Goal: Use online tool/utility: Utilize a website feature to perform a specific function

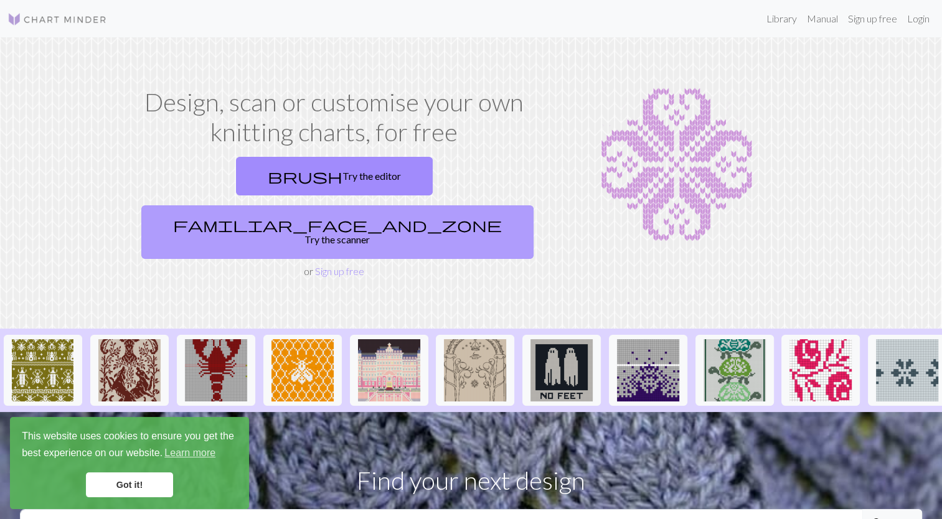
click at [420, 205] on link "familiar_face_and_zone Try the scanner" at bounding box center [337, 232] width 392 height 54
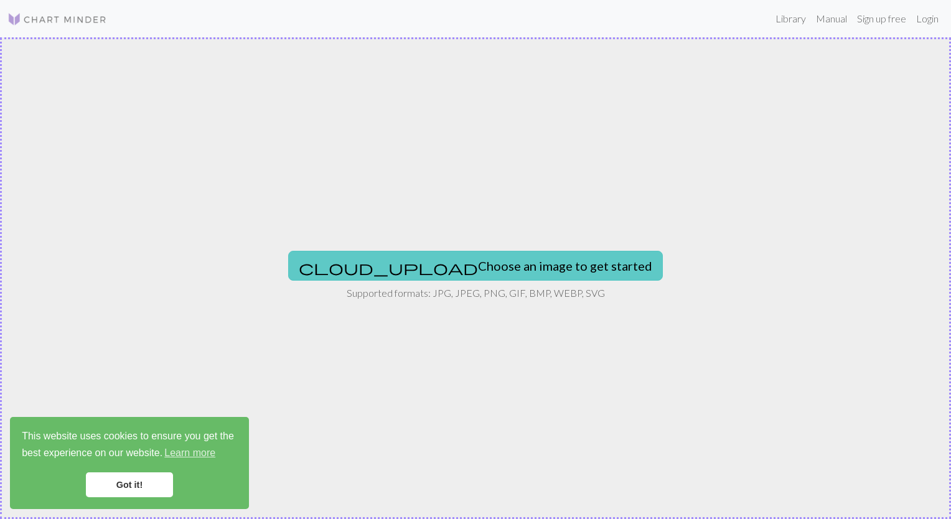
click at [466, 276] on button "cloud_upload Choose an image to get started" at bounding box center [475, 266] width 375 height 30
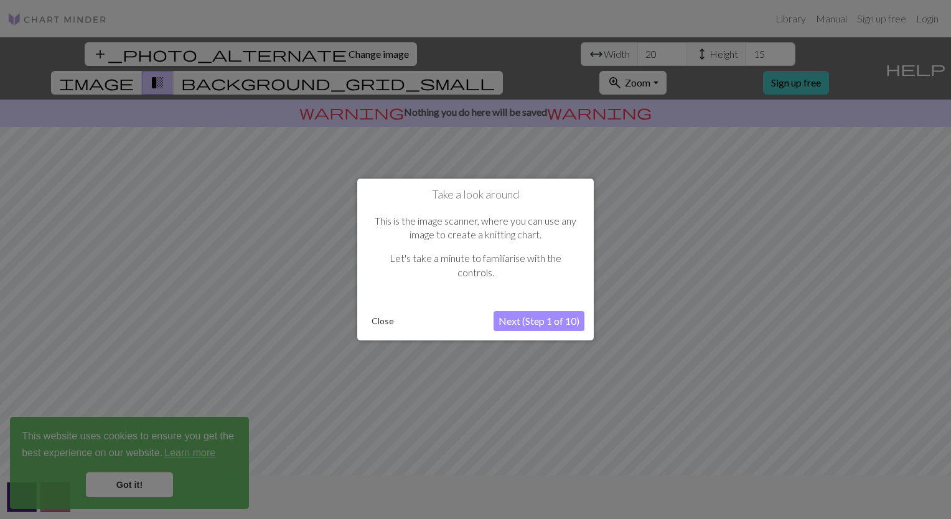
click at [139, 487] on div at bounding box center [475, 259] width 951 height 519
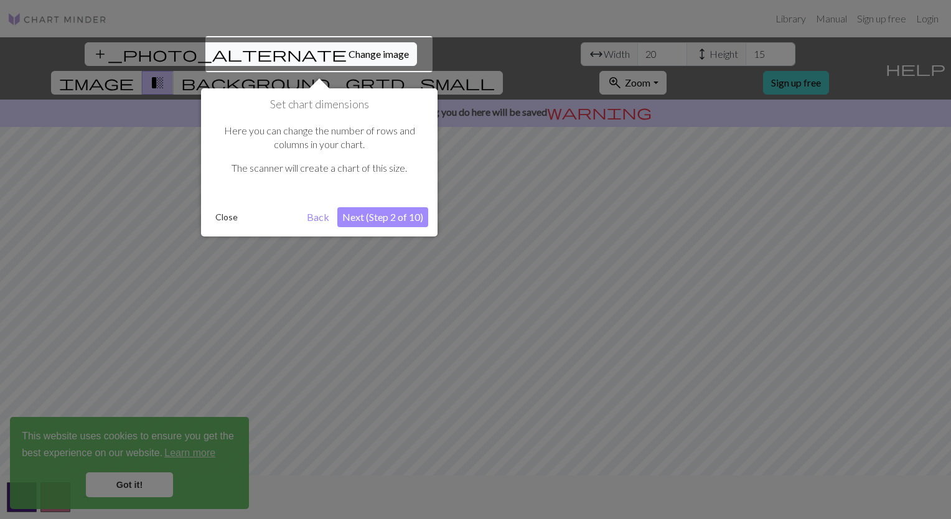
click at [139, 487] on div at bounding box center [475, 259] width 951 height 519
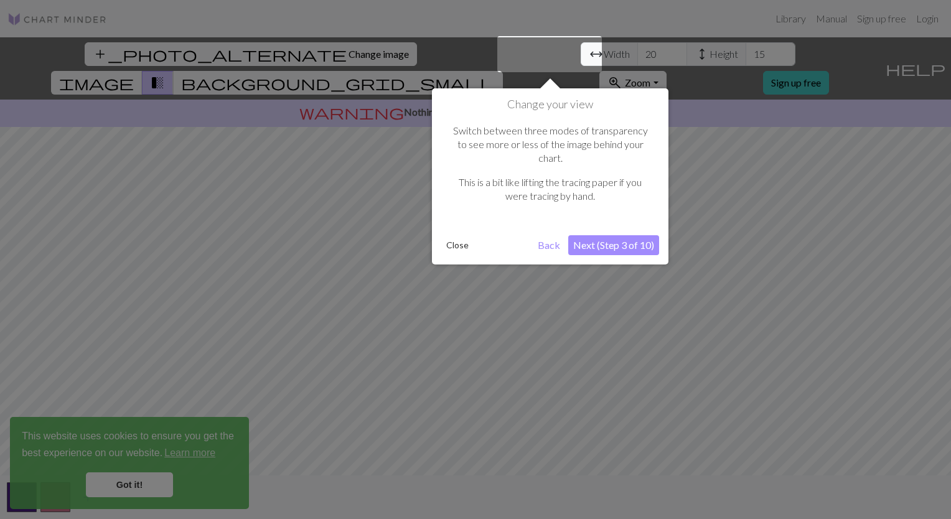
click at [139, 487] on div at bounding box center [475, 259] width 951 height 519
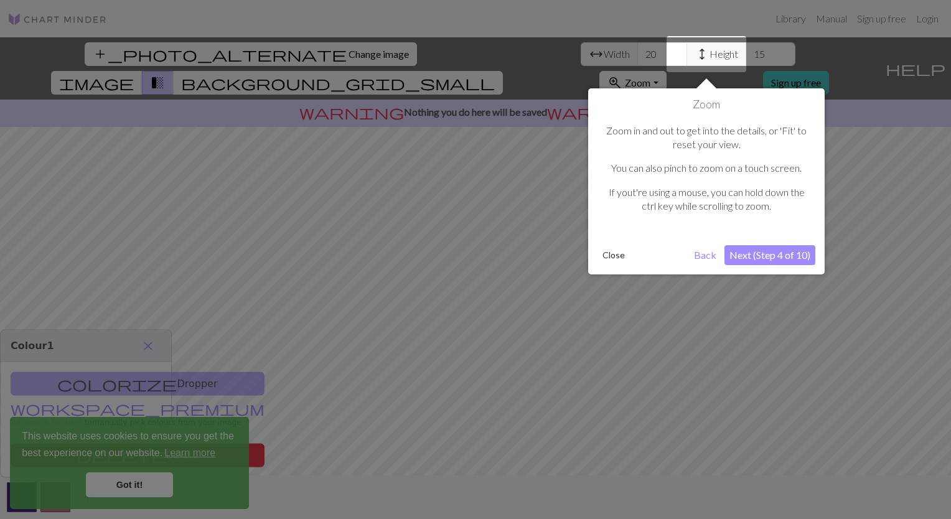
click at [139, 487] on div at bounding box center [475, 259] width 951 height 519
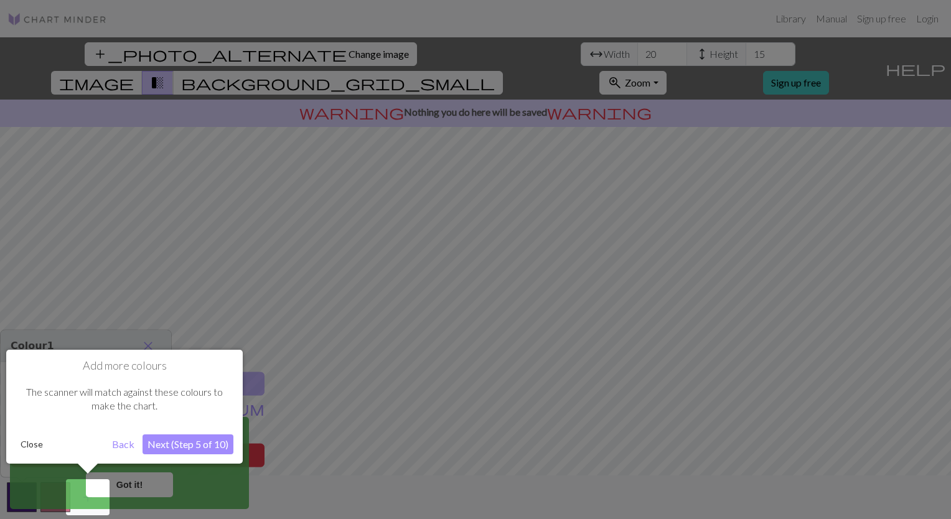
click at [125, 444] on button "Back" at bounding box center [123, 445] width 32 height 20
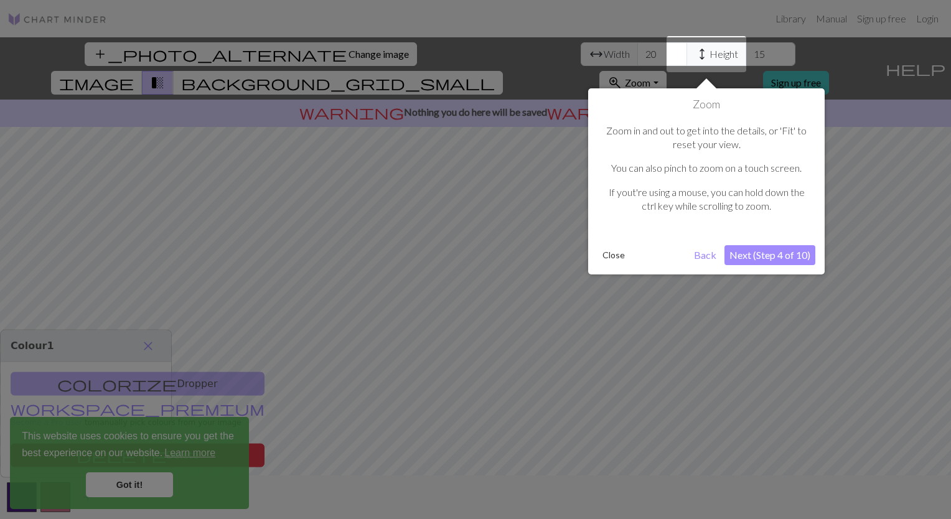
click at [312, 484] on div at bounding box center [475, 259] width 951 height 519
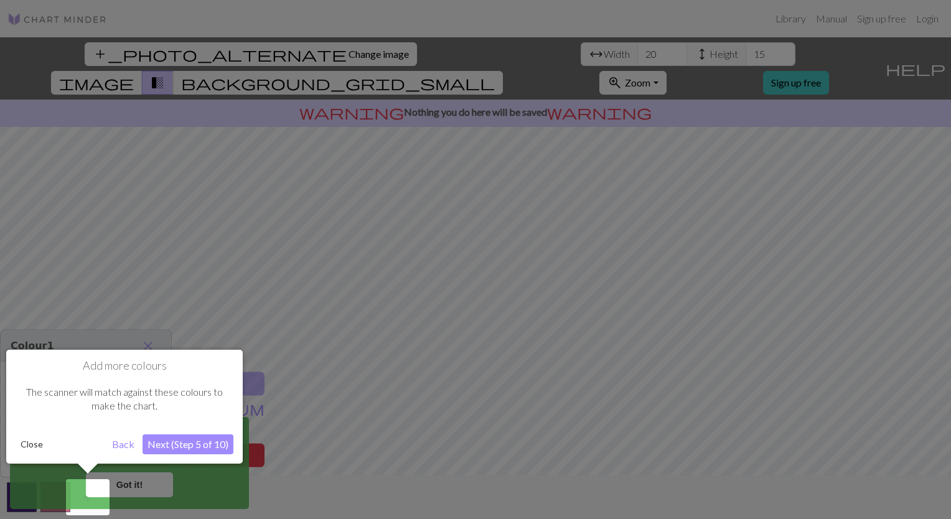
click at [118, 441] on button "Back" at bounding box center [123, 445] width 32 height 20
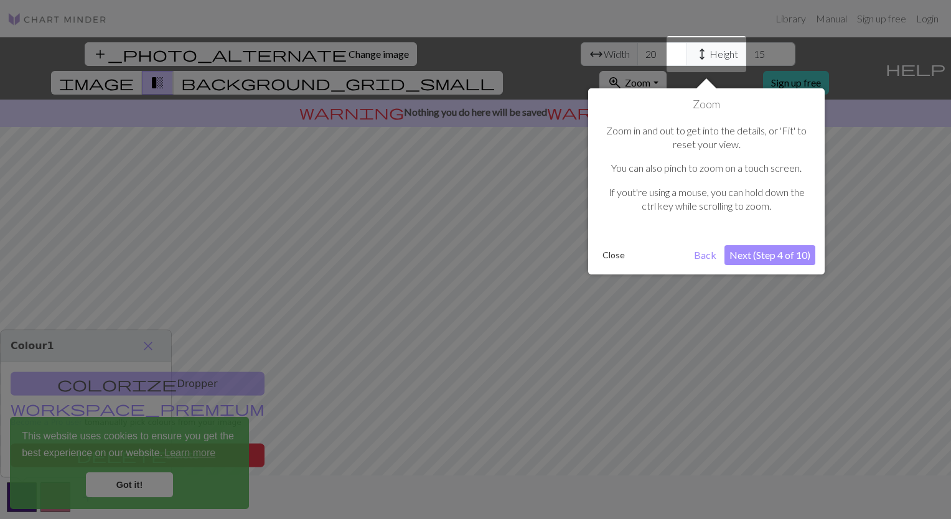
click at [144, 491] on div at bounding box center [475, 259] width 951 height 519
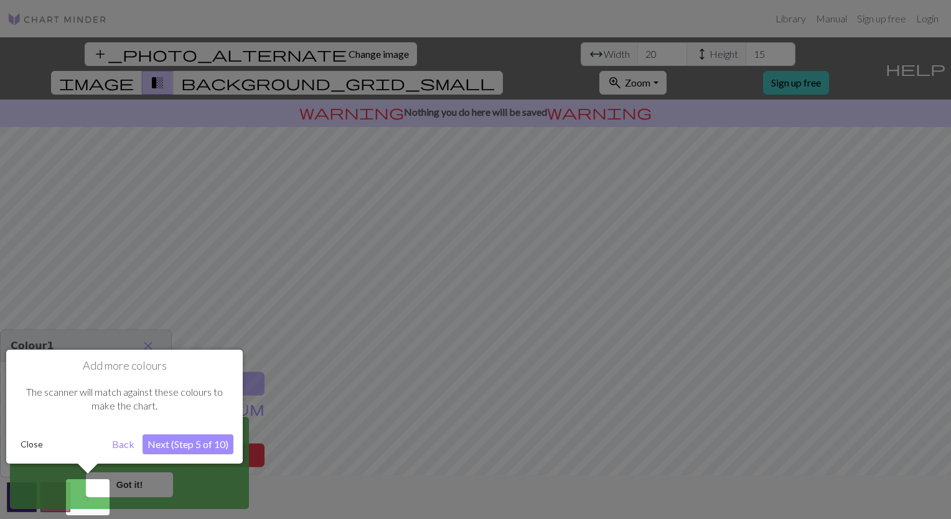
click at [7, 505] on div at bounding box center [475, 259] width 951 height 519
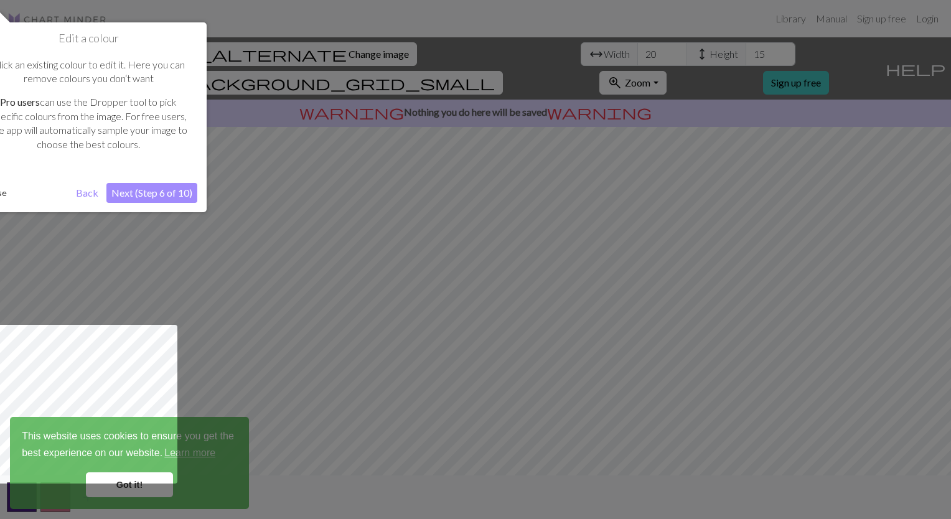
click at [86, 195] on button "Back" at bounding box center [87, 193] width 32 height 20
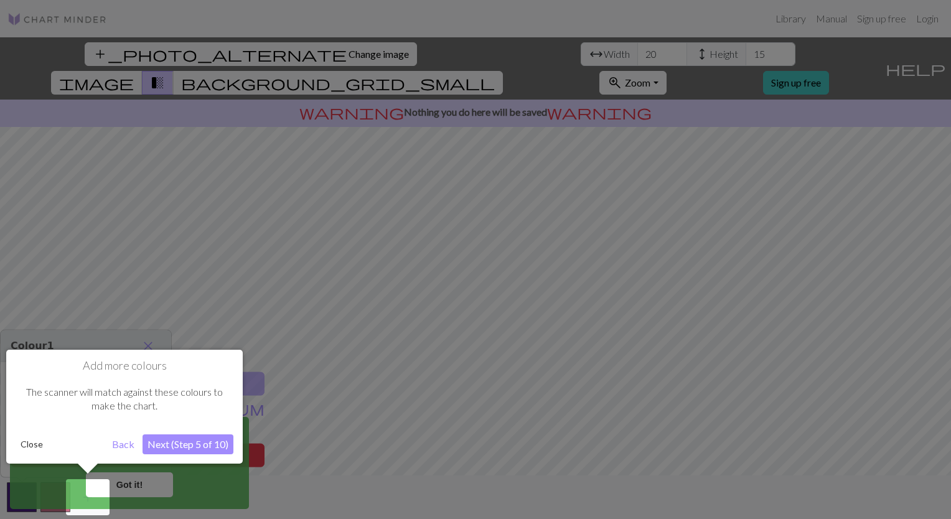
click at [125, 445] on button "Back" at bounding box center [123, 445] width 32 height 20
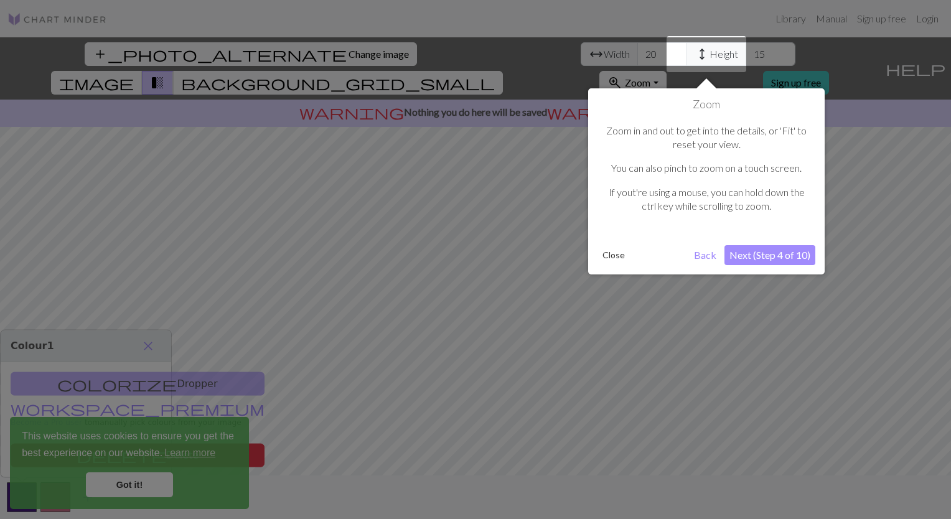
click at [702, 254] on button "Back" at bounding box center [705, 255] width 32 height 20
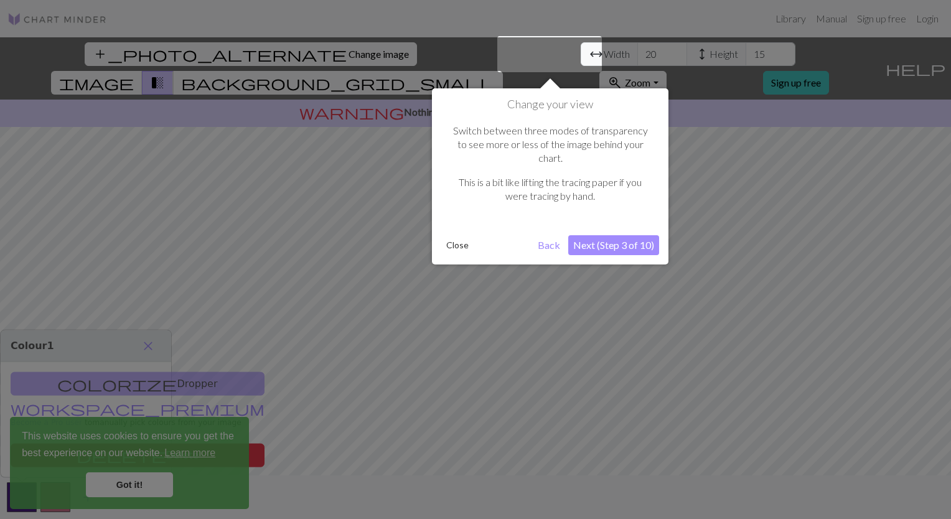
click at [735, 50] on div at bounding box center [475, 259] width 951 height 519
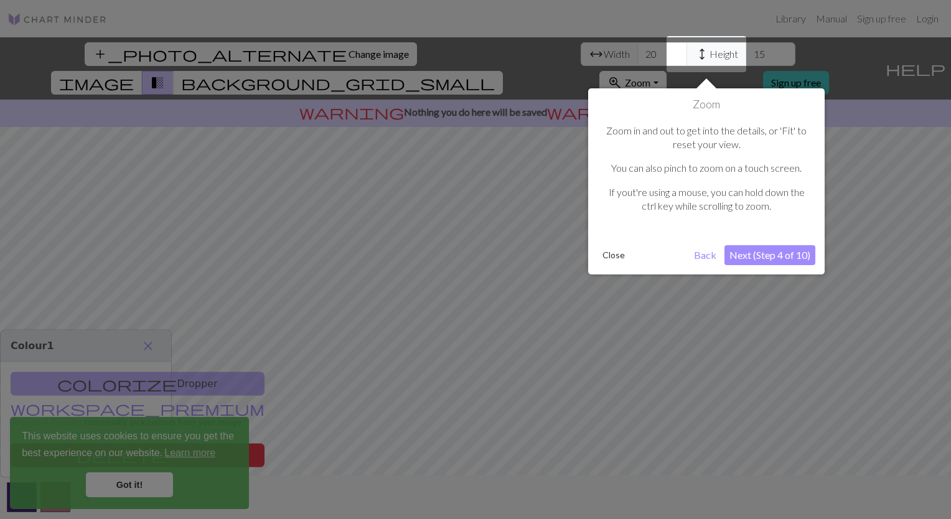
click at [550, 51] on div at bounding box center [475, 259] width 951 height 519
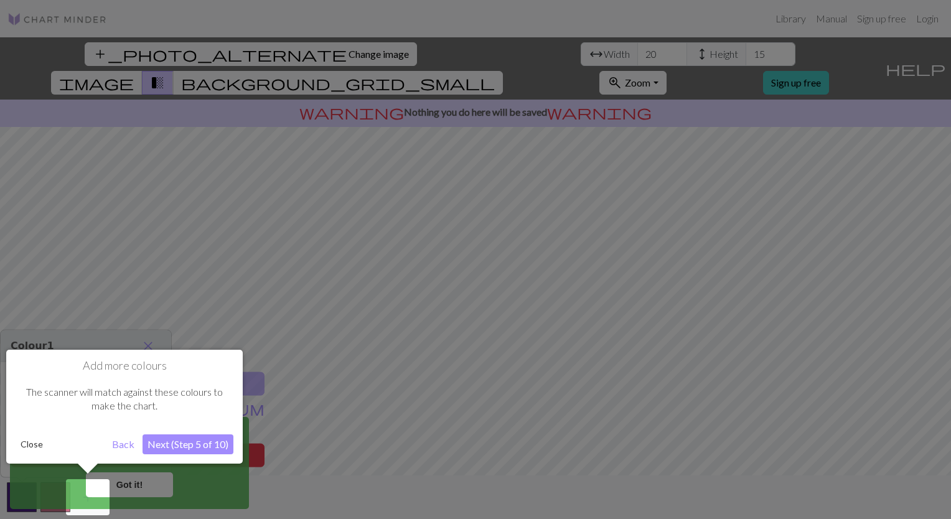
click at [118, 449] on button "Back" at bounding box center [123, 445] width 32 height 20
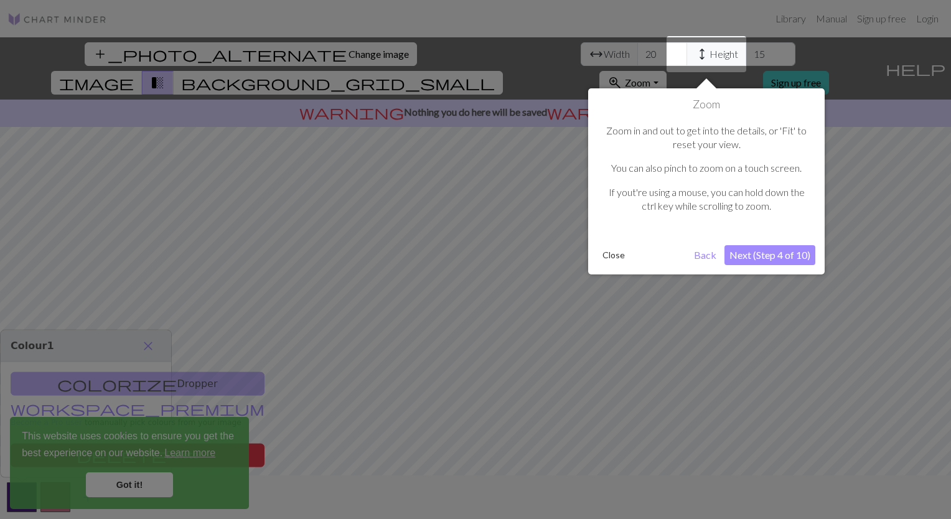
click at [699, 262] on button "Back" at bounding box center [705, 255] width 32 height 20
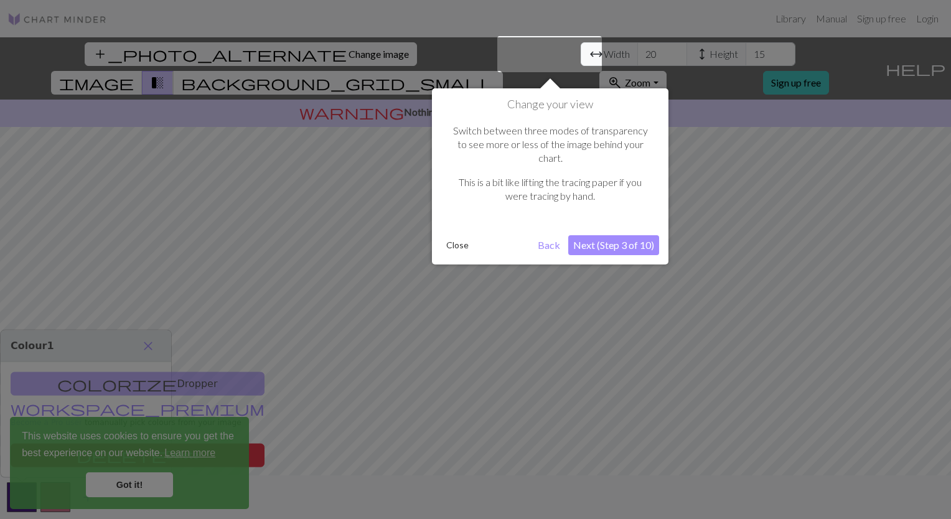
click at [543, 235] on button "Back" at bounding box center [549, 245] width 32 height 20
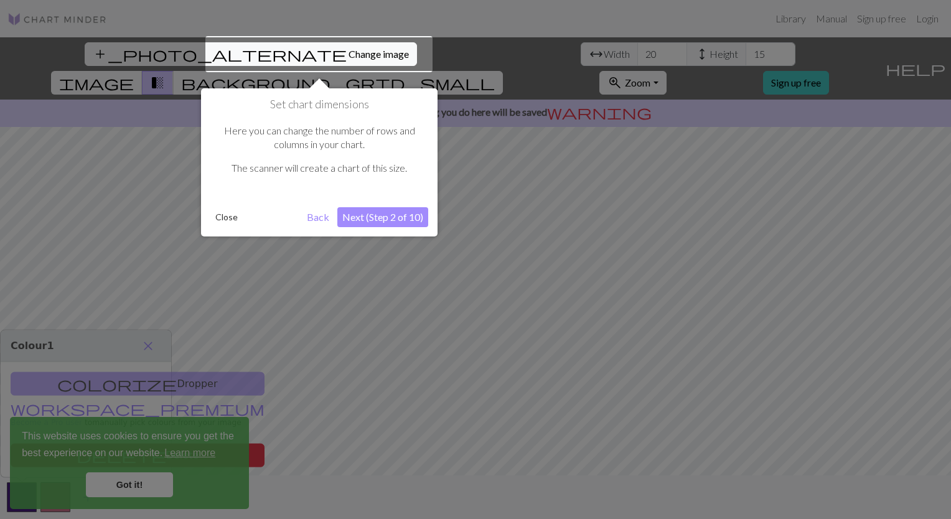
click at [319, 220] on button "Back" at bounding box center [318, 217] width 32 height 20
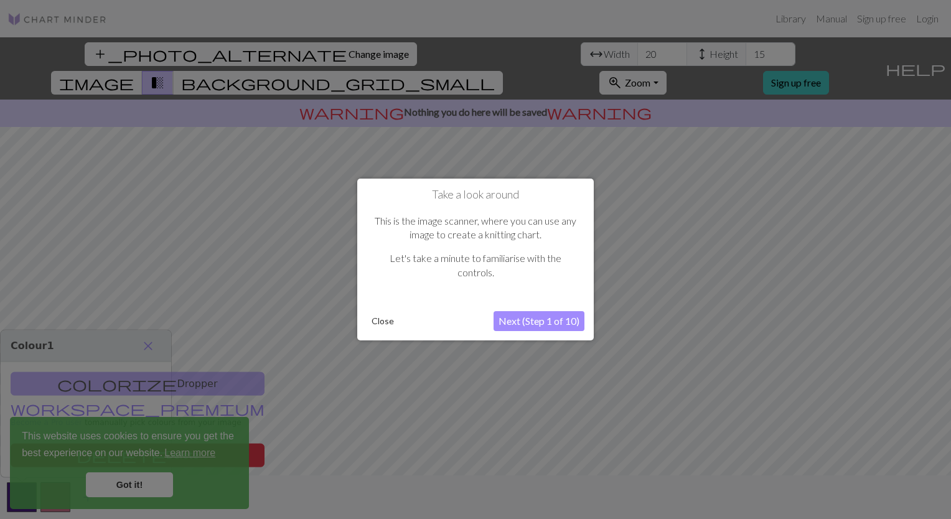
click at [381, 325] on button "Close" at bounding box center [383, 321] width 32 height 19
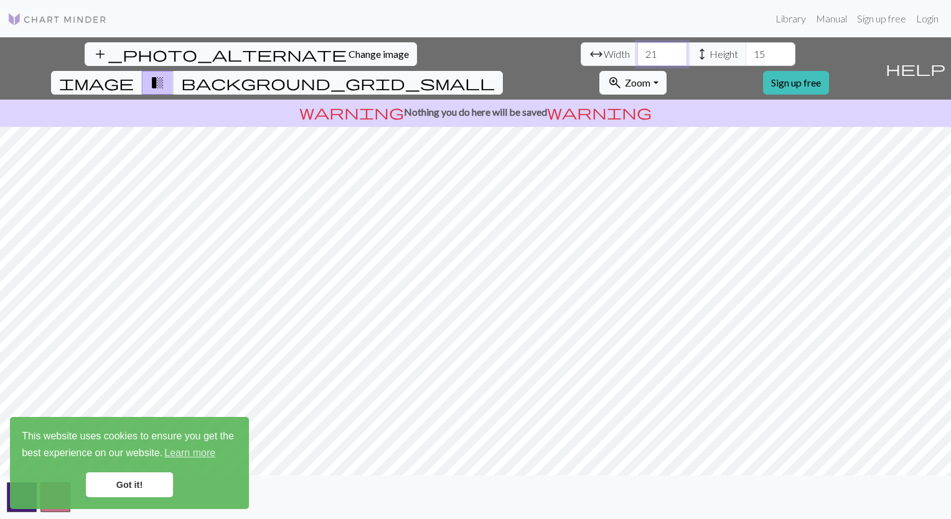
click at [638, 50] on input "21" at bounding box center [663, 54] width 50 height 24
click at [638, 50] on input "22" at bounding box center [663, 54] width 50 height 24
click at [638, 50] on input "23" at bounding box center [663, 54] width 50 height 24
click at [638, 50] on input "24" at bounding box center [663, 54] width 50 height 24
click at [638, 50] on input "25" at bounding box center [663, 54] width 50 height 24
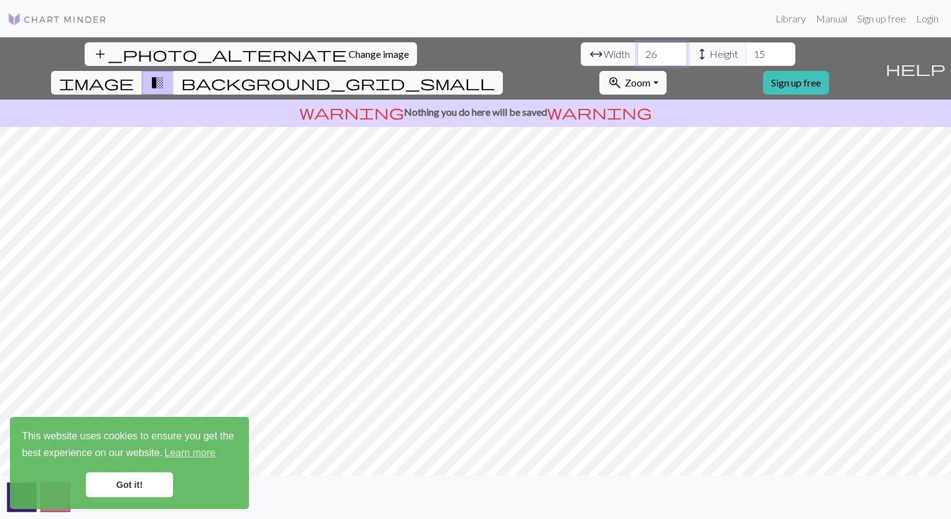
click at [638, 50] on input "26" at bounding box center [663, 54] width 50 height 24
click at [638, 50] on input "27" at bounding box center [663, 54] width 50 height 24
click at [638, 50] on input "28" at bounding box center [663, 54] width 50 height 24
click at [638, 50] on input "29" at bounding box center [663, 54] width 50 height 24
click at [638, 50] on input "30" at bounding box center [663, 54] width 50 height 24
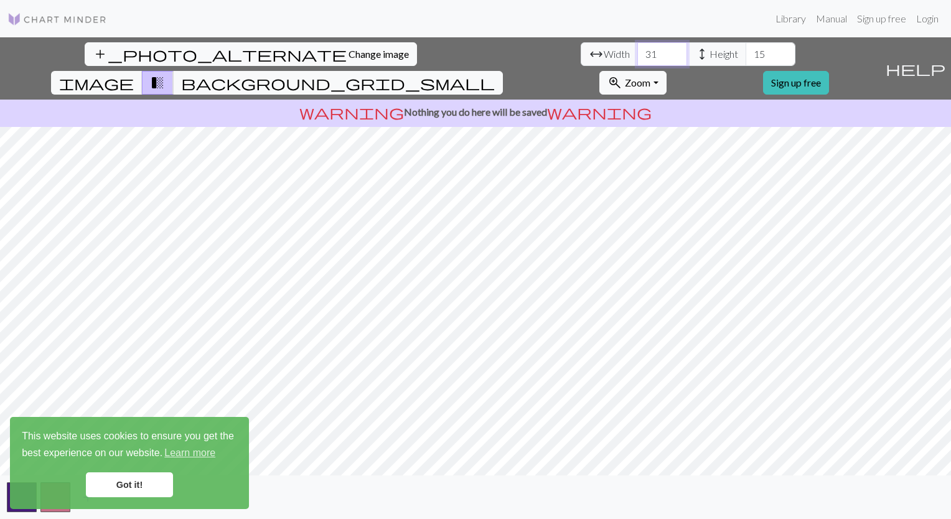
click at [638, 50] on input "31" at bounding box center [663, 54] width 50 height 24
click at [638, 50] on input "32" at bounding box center [663, 54] width 50 height 24
click at [638, 50] on input "33" at bounding box center [663, 54] width 50 height 24
click at [638, 50] on input "34" at bounding box center [663, 54] width 50 height 24
click at [638, 50] on input "35" at bounding box center [663, 54] width 50 height 24
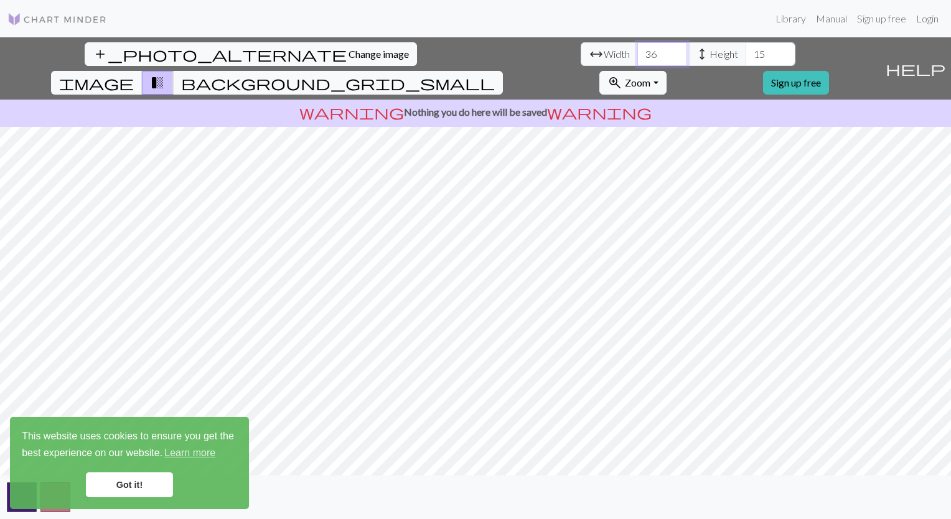
click at [638, 50] on input "36" at bounding box center [663, 54] width 50 height 24
click at [638, 50] on input "37" at bounding box center [663, 54] width 50 height 24
click at [638, 50] on input "38" at bounding box center [663, 54] width 50 height 24
click at [638, 50] on input "39" at bounding box center [663, 54] width 50 height 24
click at [638, 50] on input "40" at bounding box center [663, 54] width 50 height 24
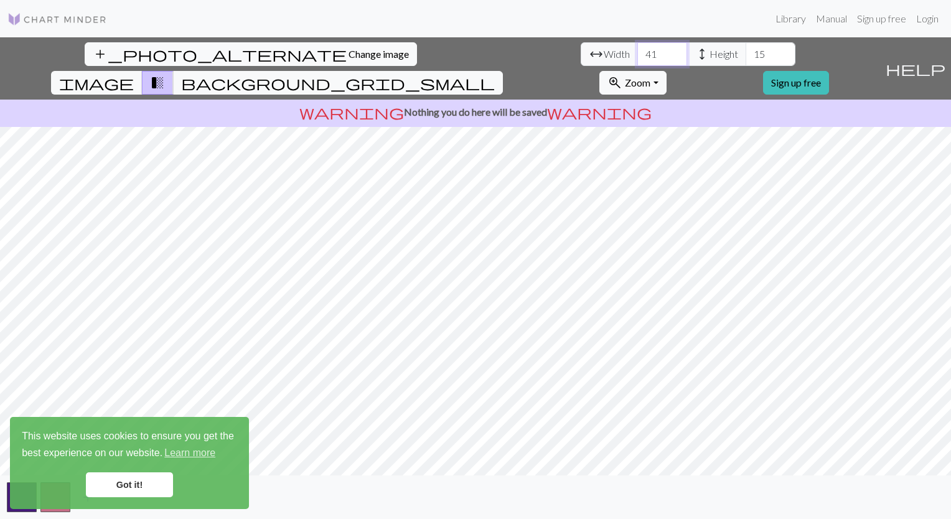
click at [638, 50] on input "41" at bounding box center [663, 54] width 50 height 24
click at [638, 50] on input "42" at bounding box center [663, 54] width 50 height 24
click at [638, 50] on input "43" at bounding box center [663, 54] width 50 height 24
click at [638, 50] on input "44" at bounding box center [663, 54] width 50 height 24
click at [638, 50] on input "45" at bounding box center [663, 54] width 50 height 24
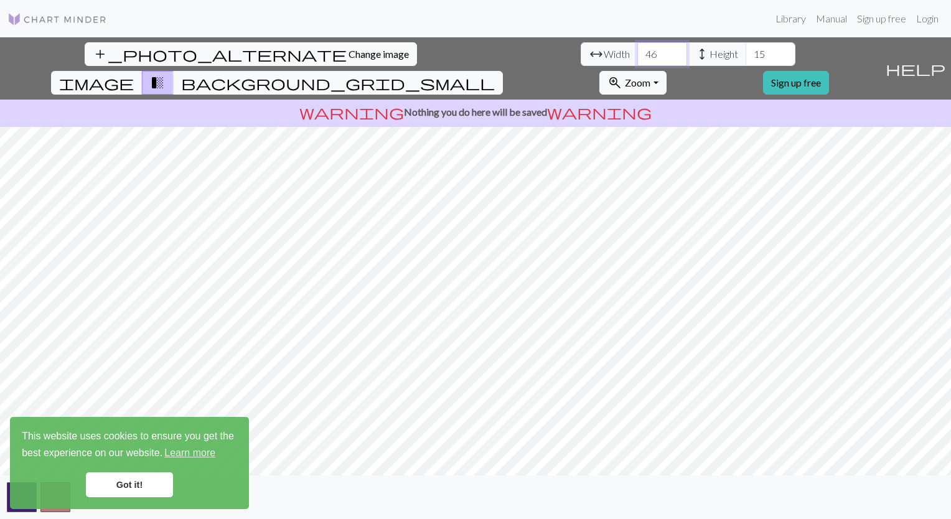
click at [638, 50] on input "46" at bounding box center [663, 54] width 50 height 24
click at [638, 50] on input "47" at bounding box center [663, 54] width 50 height 24
click at [638, 50] on input "48" at bounding box center [663, 54] width 50 height 24
click at [638, 50] on input "49" at bounding box center [663, 54] width 50 height 24
type input "50"
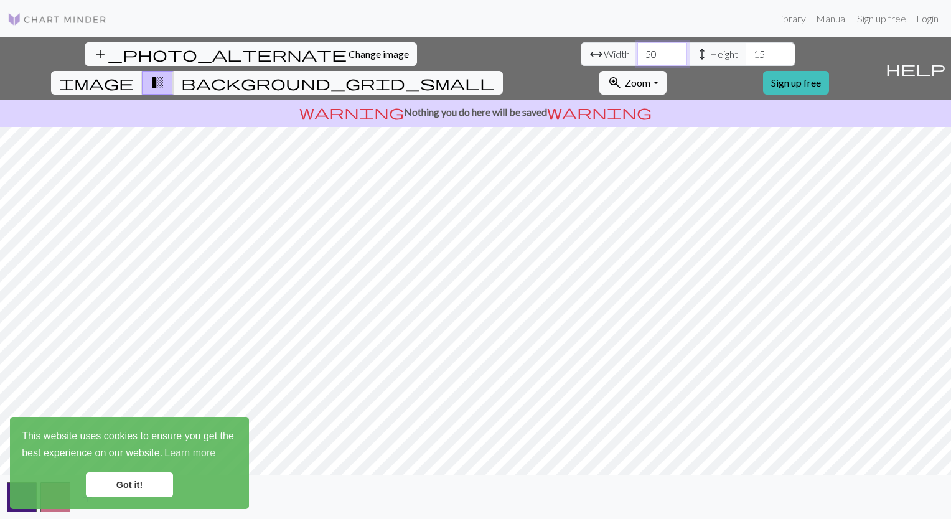
click at [638, 50] on input "50" at bounding box center [663, 54] width 50 height 24
click at [746, 56] on input "15" at bounding box center [771, 54] width 50 height 24
click at [746, 51] on input "16" at bounding box center [771, 54] width 50 height 24
click at [746, 51] on input "17" at bounding box center [771, 54] width 50 height 24
click at [746, 51] on input "18" at bounding box center [771, 54] width 50 height 24
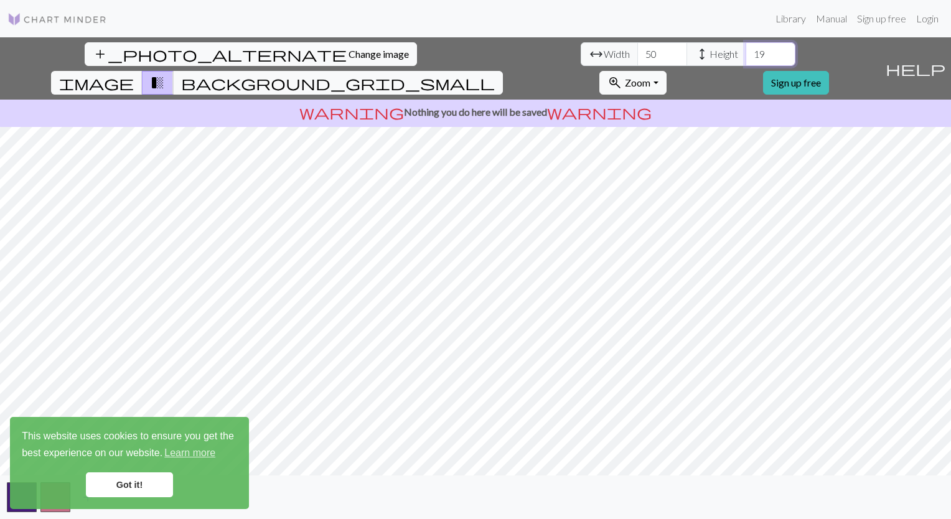
click at [746, 51] on input "19" at bounding box center [771, 54] width 50 height 24
click at [746, 51] on input "20" at bounding box center [771, 54] width 50 height 24
click at [746, 51] on input "21" at bounding box center [771, 54] width 50 height 24
click at [746, 51] on input "22" at bounding box center [771, 54] width 50 height 24
click at [746, 51] on input "23" at bounding box center [771, 54] width 50 height 24
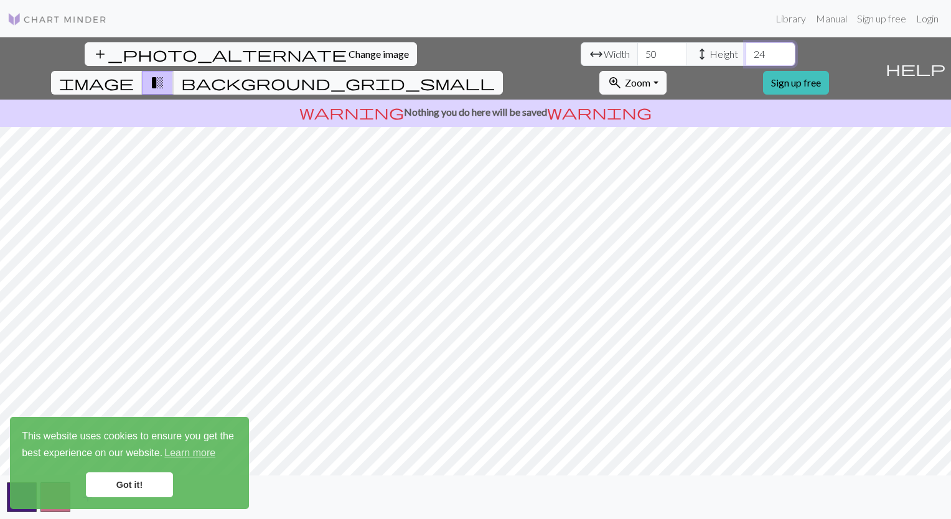
click at [746, 51] on input "24" at bounding box center [771, 54] width 50 height 24
click at [746, 51] on input "25" at bounding box center [771, 54] width 50 height 24
click at [746, 51] on input "26" at bounding box center [771, 54] width 50 height 24
click at [746, 51] on input "27" at bounding box center [771, 54] width 50 height 24
click at [746, 51] on input "28" at bounding box center [771, 54] width 50 height 24
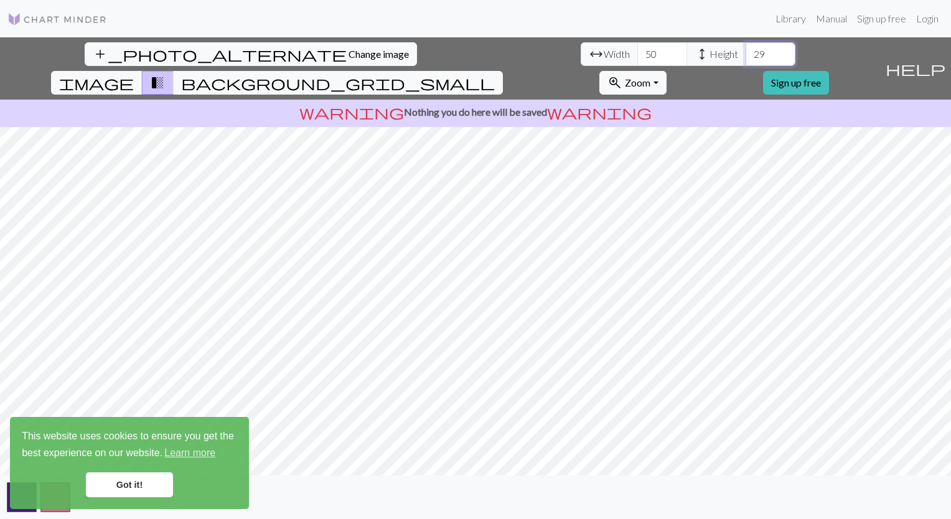
click at [746, 51] on input "29" at bounding box center [771, 54] width 50 height 24
click at [746, 51] on input "30" at bounding box center [771, 54] width 50 height 24
click at [746, 51] on input "31" at bounding box center [771, 54] width 50 height 24
click at [746, 51] on input "32" at bounding box center [771, 54] width 50 height 24
click at [746, 51] on input "33" at bounding box center [771, 54] width 50 height 24
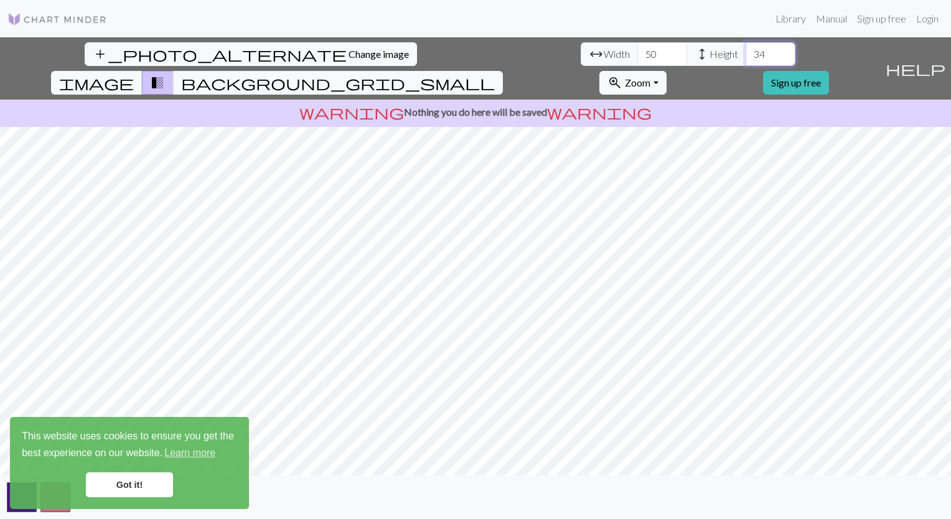
click at [746, 51] on input "34" at bounding box center [771, 54] width 50 height 24
click at [746, 51] on input "35" at bounding box center [771, 54] width 50 height 24
click at [746, 51] on input "36" at bounding box center [771, 54] width 50 height 24
click at [746, 51] on input "37" at bounding box center [771, 54] width 50 height 24
click at [746, 51] on input "38" at bounding box center [771, 54] width 50 height 24
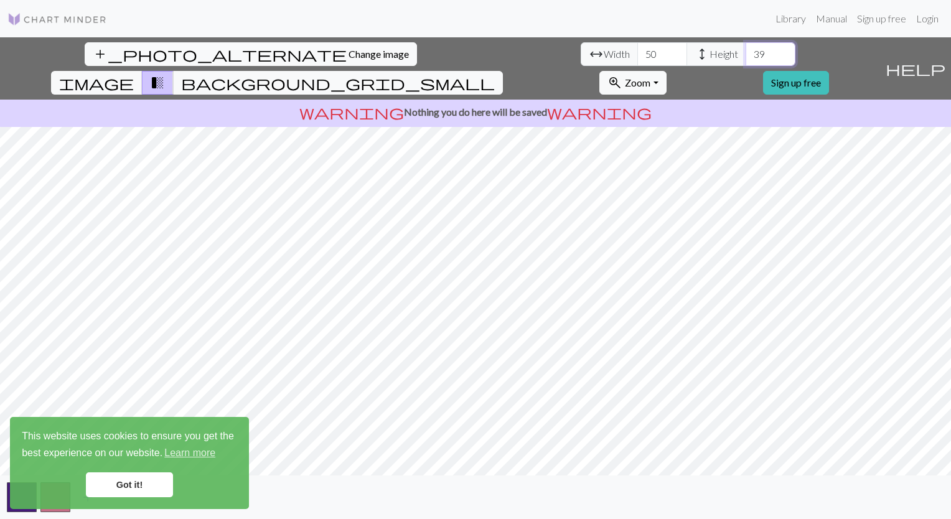
click at [746, 51] on input "39" at bounding box center [771, 54] width 50 height 24
click at [746, 51] on input "40" at bounding box center [771, 54] width 50 height 24
click at [746, 51] on input "41" at bounding box center [771, 54] width 50 height 24
click at [746, 51] on input "42" at bounding box center [771, 54] width 50 height 24
click at [746, 51] on input "43" at bounding box center [771, 54] width 50 height 24
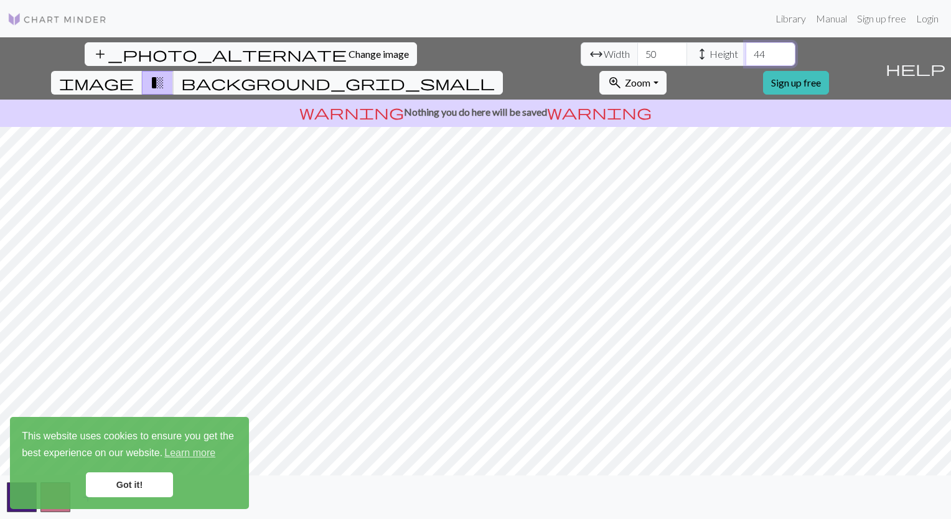
click at [746, 51] on input "44" at bounding box center [771, 54] width 50 height 24
type input "45"
click at [746, 51] on input "45" at bounding box center [771, 54] width 50 height 24
click at [638, 52] on input "51" at bounding box center [663, 54] width 50 height 24
click at [638, 52] on input "52" at bounding box center [663, 54] width 50 height 24
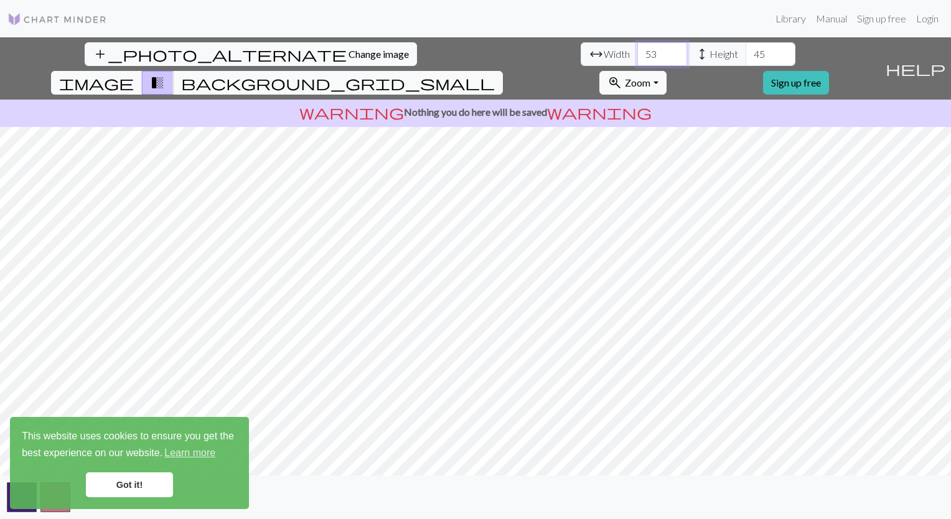
click at [638, 52] on input "53" at bounding box center [663, 54] width 50 height 24
click at [638, 52] on input "54" at bounding box center [663, 54] width 50 height 24
click at [638, 52] on input "55" at bounding box center [663, 54] width 50 height 24
click at [638, 52] on input "56" at bounding box center [663, 54] width 50 height 24
click at [638, 52] on input "57" at bounding box center [663, 54] width 50 height 24
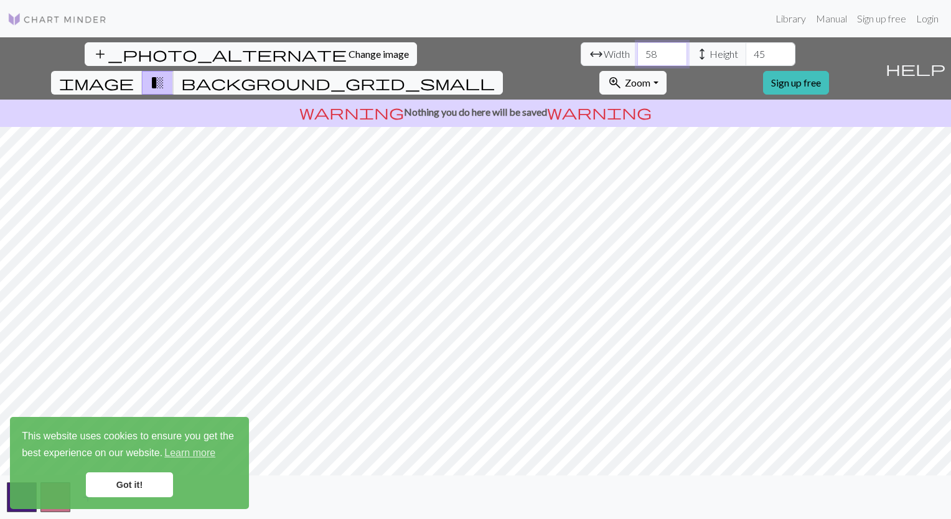
click at [638, 52] on input "58" at bounding box center [663, 54] width 50 height 24
click at [638, 52] on input "59" at bounding box center [663, 54] width 50 height 24
click at [638, 52] on input "60" at bounding box center [663, 54] width 50 height 24
click at [638, 52] on input "61" at bounding box center [663, 54] width 50 height 24
click at [638, 52] on input "62" at bounding box center [663, 54] width 50 height 24
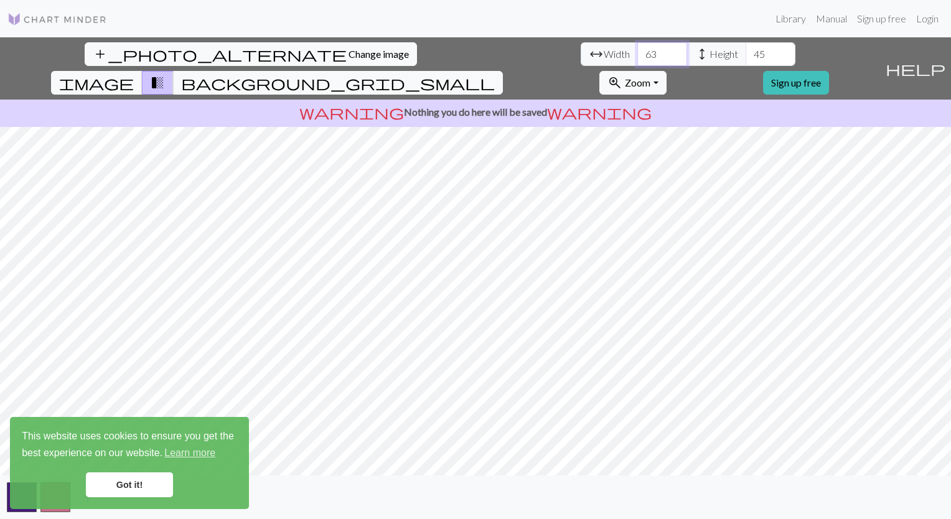
click at [638, 52] on input "63" at bounding box center [663, 54] width 50 height 24
click at [638, 52] on input "64" at bounding box center [663, 54] width 50 height 24
click at [638, 52] on input "65" at bounding box center [663, 54] width 50 height 24
click at [638, 52] on input "66" at bounding box center [663, 54] width 50 height 24
click at [638, 52] on input "67" at bounding box center [663, 54] width 50 height 24
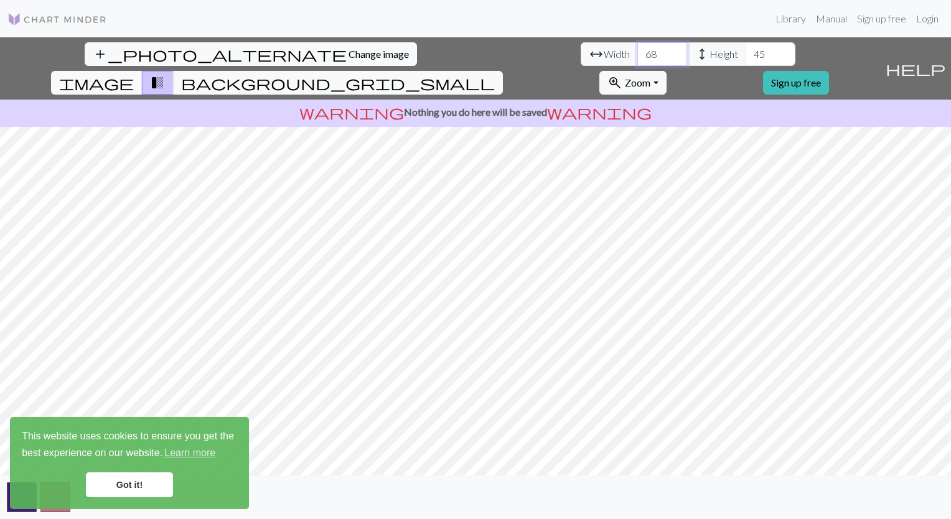
click at [638, 52] on input "68" at bounding box center [663, 54] width 50 height 24
click at [638, 52] on input "69" at bounding box center [663, 54] width 50 height 24
click at [638, 52] on input "70" at bounding box center [663, 54] width 50 height 24
click at [638, 52] on input "71" at bounding box center [663, 54] width 50 height 24
click at [638, 52] on input "72" at bounding box center [663, 54] width 50 height 24
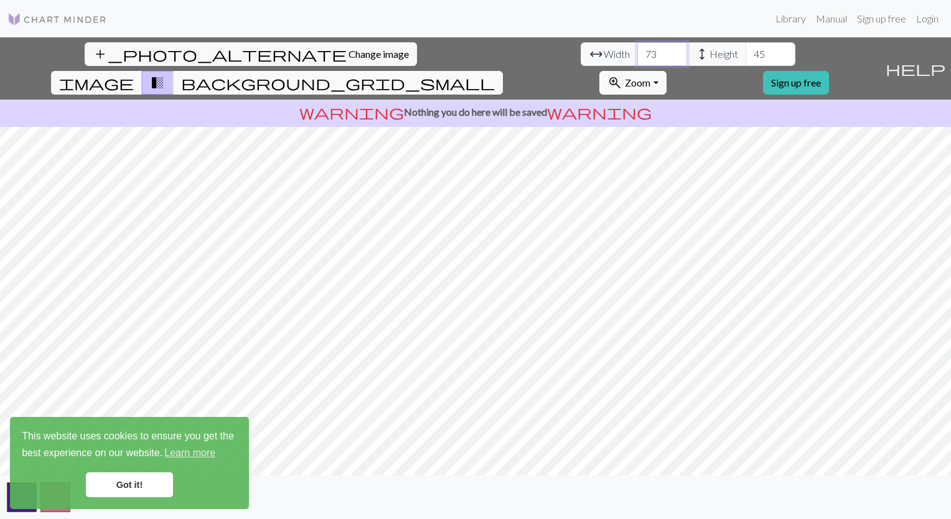
click at [638, 52] on input "73" at bounding box center [663, 54] width 50 height 24
click at [638, 52] on input "74" at bounding box center [663, 54] width 50 height 24
click at [638, 52] on input "75" at bounding box center [663, 54] width 50 height 24
click at [638, 52] on input "76" at bounding box center [663, 54] width 50 height 24
click at [638, 52] on input "77" at bounding box center [663, 54] width 50 height 24
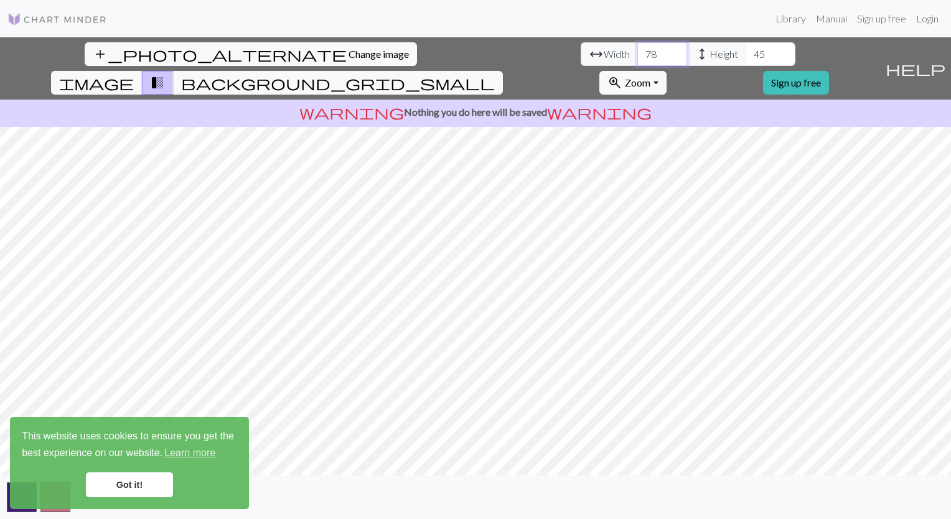
click at [638, 52] on input "78" at bounding box center [663, 54] width 50 height 24
type input "79"
click at [638, 52] on input "79" at bounding box center [663, 54] width 50 height 24
click at [746, 52] on input "46" at bounding box center [771, 54] width 50 height 24
click at [746, 52] on input "47" at bounding box center [771, 54] width 50 height 24
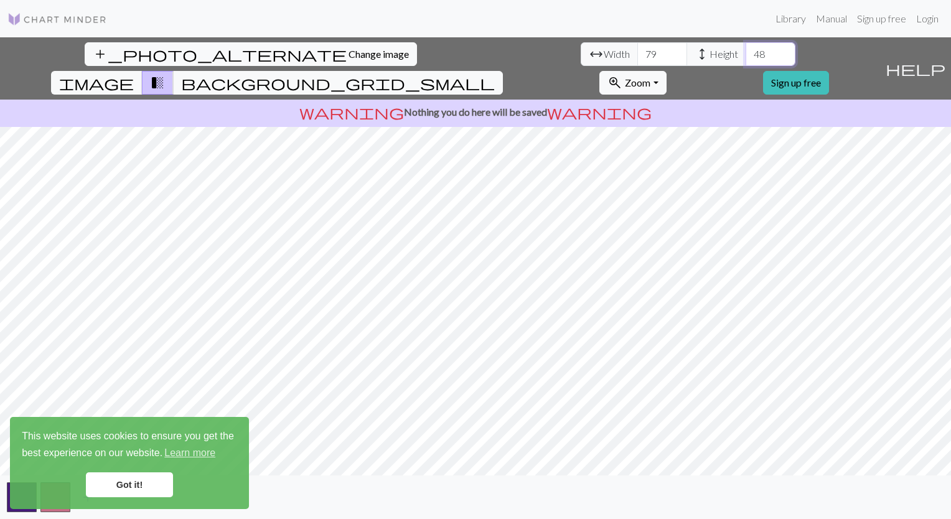
click at [746, 52] on input "48" at bounding box center [771, 54] width 50 height 24
click at [746, 52] on input "49" at bounding box center [771, 54] width 50 height 24
click at [746, 52] on input "50" at bounding box center [771, 54] width 50 height 24
click at [746, 52] on input "51" at bounding box center [771, 54] width 50 height 24
click at [746, 52] on input "52" at bounding box center [771, 54] width 50 height 24
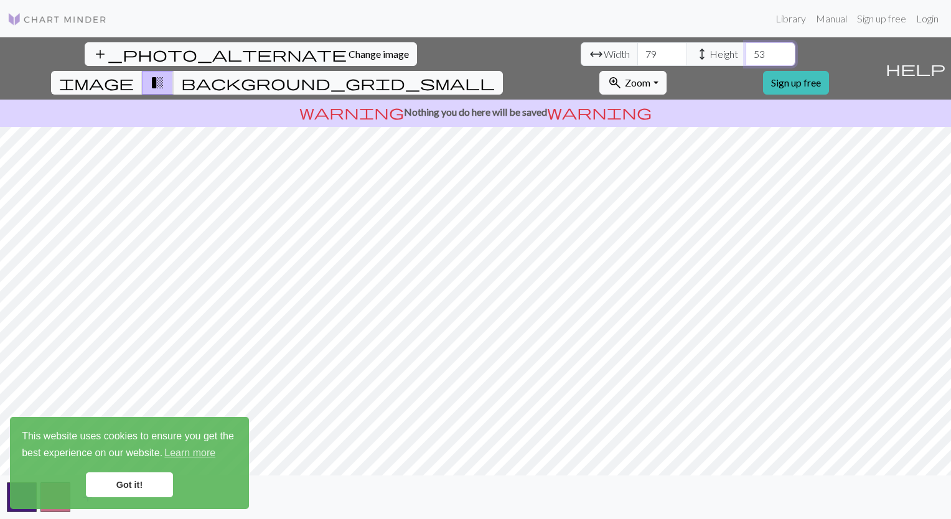
click at [746, 52] on input "53" at bounding box center [771, 54] width 50 height 24
click at [746, 52] on input "54" at bounding box center [771, 54] width 50 height 24
click at [746, 52] on input "55" at bounding box center [771, 54] width 50 height 24
click at [746, 52] on input "56" at bounding box center [771, 54] width 50 height 24
click at [746, 52] on input "57" at bounding box center [771, 54] width 50 height 24
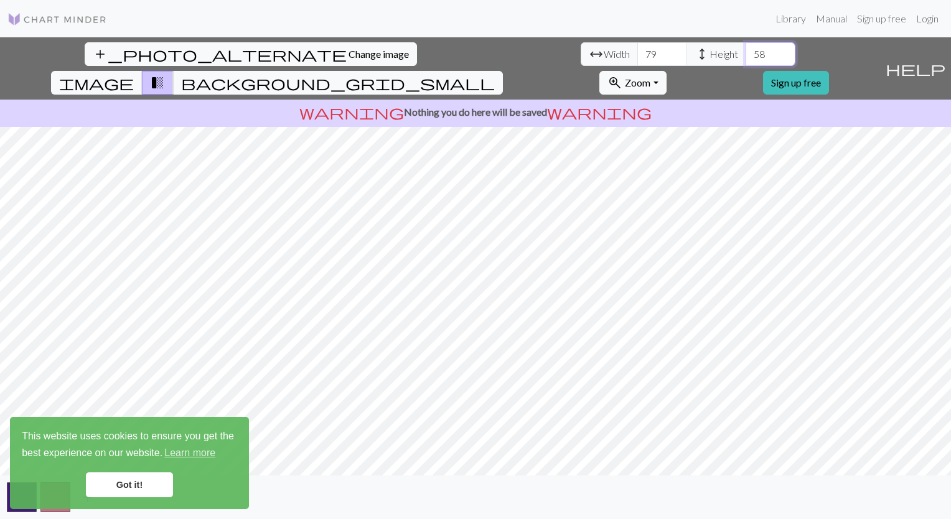
click at [746, 52] on input "58" at bounding box center [771, 54] width 50 height 24
click at [746, 52] on input "59" at bounding box center [771, 54] width 50 height 24
click at [746, 52] on input "60" at bounding box center [771, 54] width 50 height 24
click at [746, 52] on input "61" at bounding box center [771, 54] width 50 height 24
click at [746, 52] on input "62" at bounding box center [771, 54] width 50 height 24
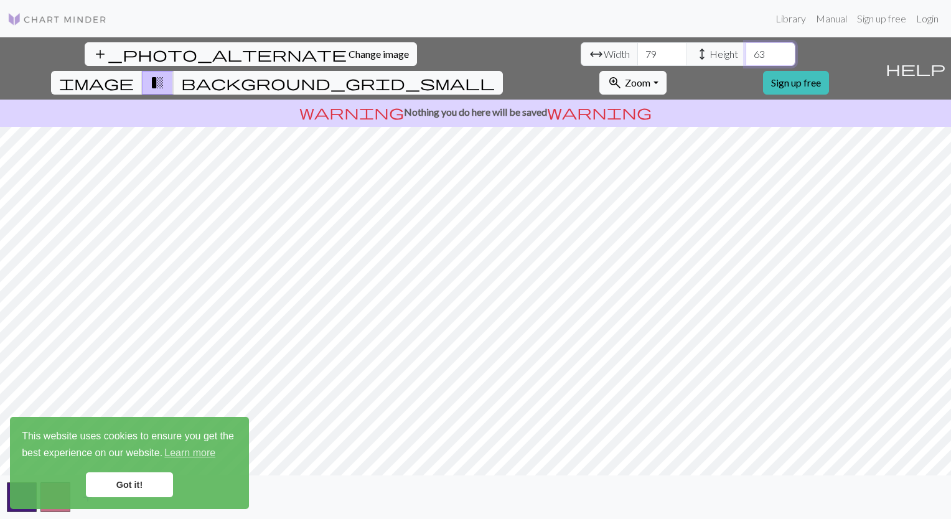
click at [746, 52] on input "63" at bounding box center [771, 54] width 50 height 24
click at [746, 52] on input "64" at bounding box center [771, 54] width 50 height 24
click at [746, 52] on input "65" at bounding box center [771, 54] width 50 height 24
click at [746, 52] on input "66" at bounding box center [771, 54] width 50 height 24
click at [746, 52] on input "67" at bounding box center [771, 54] width 50 height 24
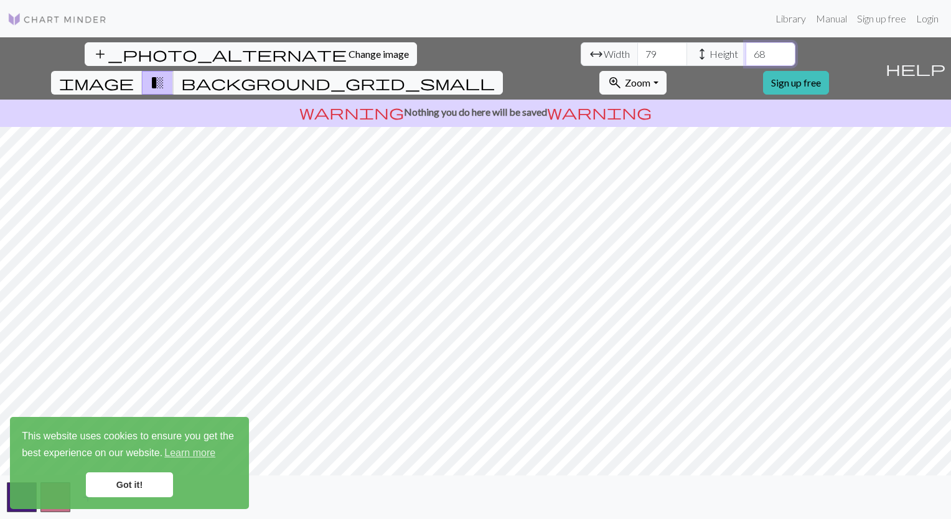
click at [746, 52] on input "68" at bounding box center [771, 54] width 50 height 24
click at [746, 52] on input "69" at bounding box center [771, 54] width 50 height 24
click at [746, 52] on input "70" at bounding box center [771, 54] width 50 height 24
type input "71"
click at [746, 52] on input "71" at bounding box center [771, 54] width 50 height 24
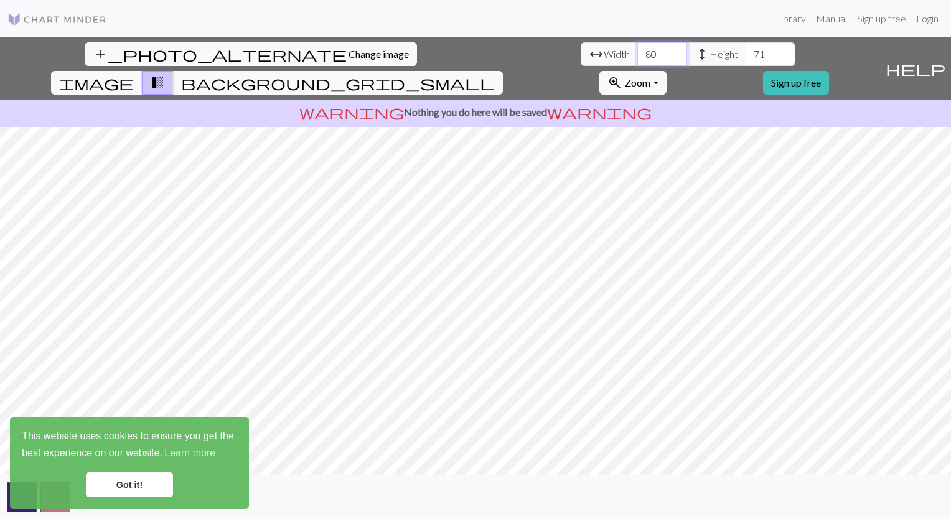
click at [638, 51] on input "80" at bounding box center [663, 54] width 50 height 24
click at [638, 51] on input "81" at bounding box center [663, 54] width 50 height 24
click at [638, 51] on input "82" at bounding box center [663, 54] width 50 height 24
click at [638, 51] on input "83" at bounding box center [663, 54] width 50 height 24
click at [638, 51] on input "84" at bounding box center [663, 54] width 50 height 24
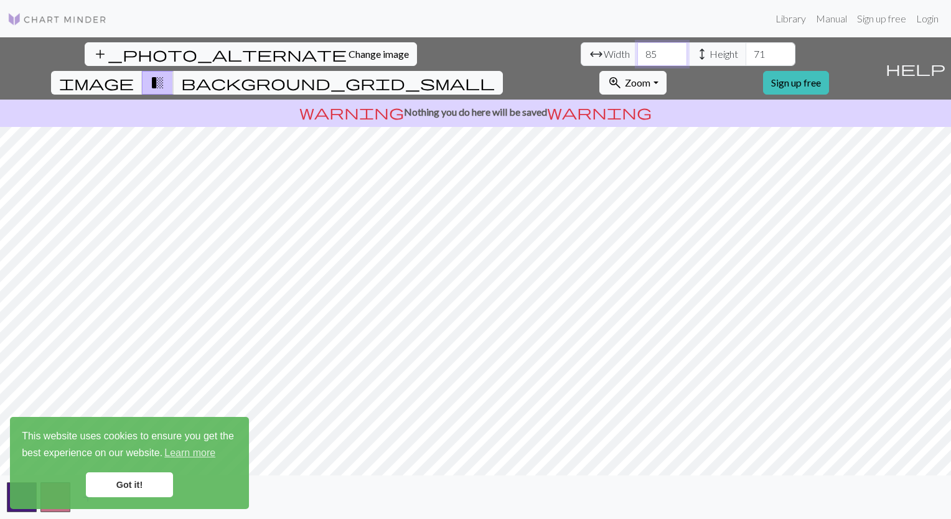
click at [638, 51] on input "85" at bounding box center [663, 54] width 50 height 24
type input "86"
click at [638, 51] on input "86" at bounding box center [663, 54] width 50 height 24
click at [134, 74] on span "image" at bounding box center [96, 82] width 75 height 17
click at [165, 74] on span "transition_fade" at bounding box center [157, 82] width 15 height 17
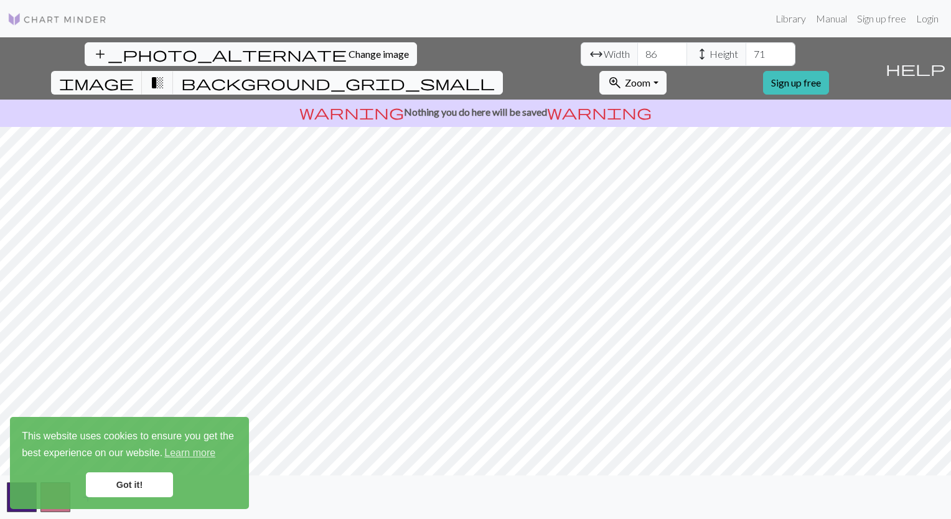
click at [503, 71] on button "background_grid_small" at bounding box center [338, 83] width 330 height 24
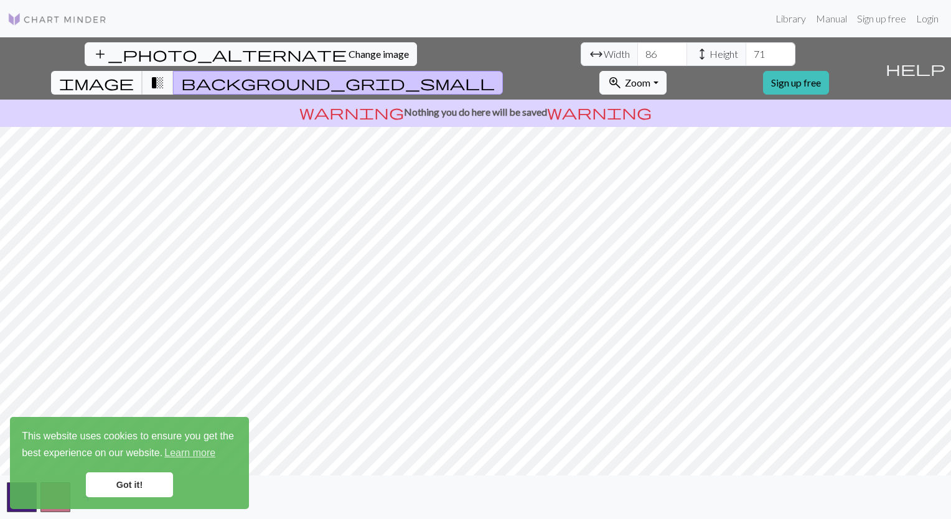
click at [134, 74] on span "image" at bounding box center [96, 82] width 75 height 17
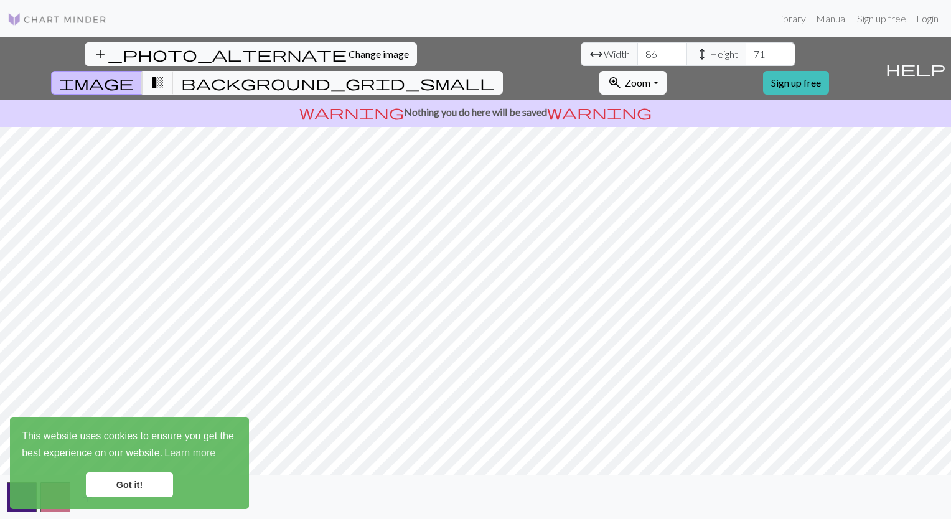
click at [666, 71] on button "zoom_in Zoom Zoom" at bounding box center [633, 83] width 67 height 24
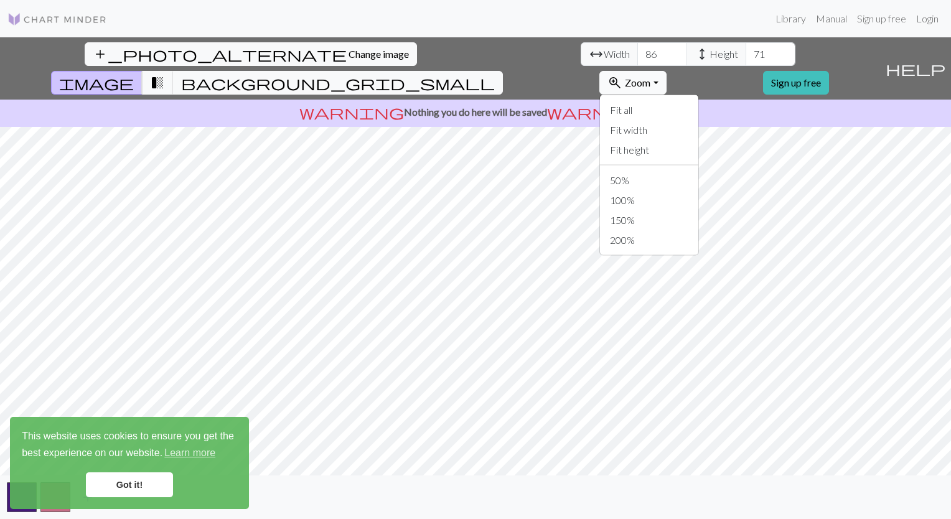
click at [666, 71] on button "zoom_in Zoom Zoom" at bounding box center [633, 83] width 67 height 24
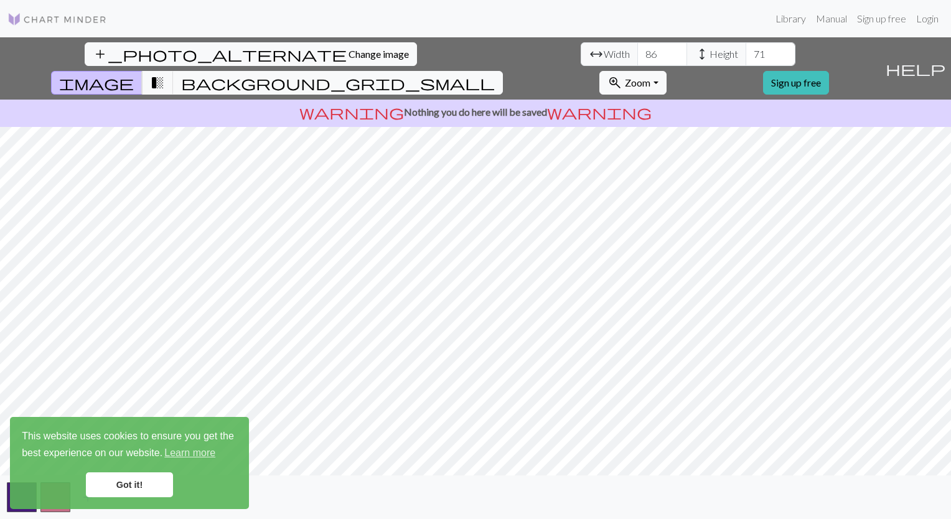
click at [139, 479] on link "Got it!" at bounding box center [129, 485] width 87 height 25
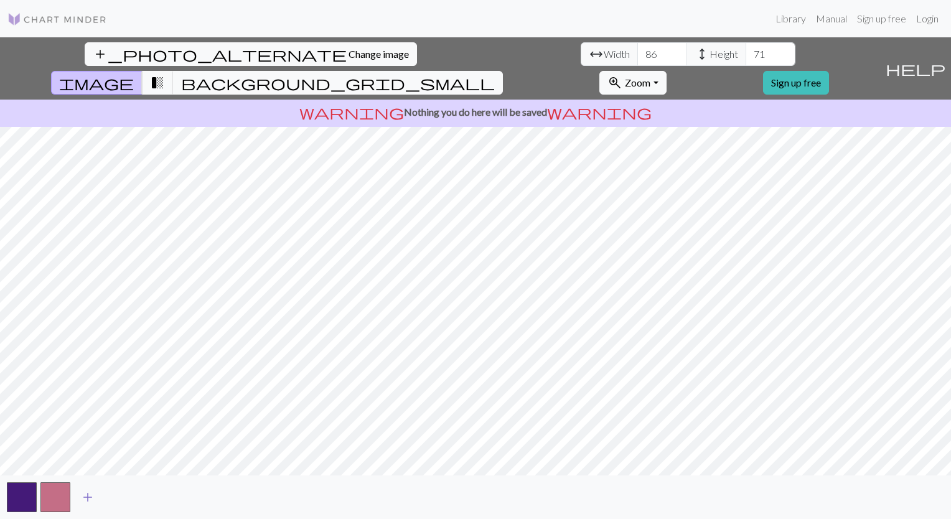
click at [85, 498] on span "add" at bounding box center [87, 497] width 15 height 17
click at [475, 476] on div "add_photo_alternate Change image arrow_range Width 86 height Height 71 image tr…" at bounding box center [475, 278] width 951 height 482
click at [475, 476] on div "add" at bounding box center [475, 498] width 951 height 44
click at [474, 464] on div "add_photo_alternate Change image arrow_range Width 86 height Height 71 image tr…" at bounding box center [475, 278] width 951 height 482
